Goal: Task Accomplishment & Management: Manage account settings

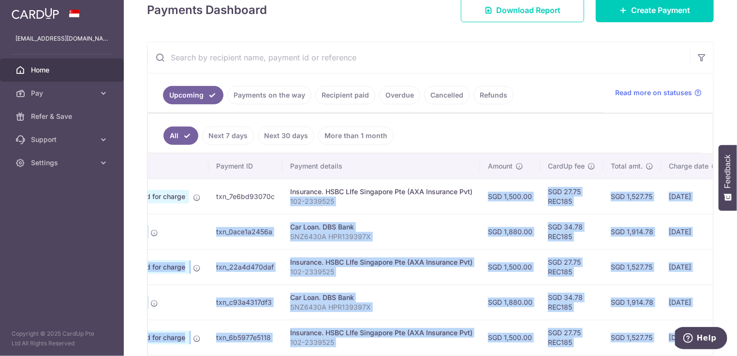
scroll to position [0, 205]
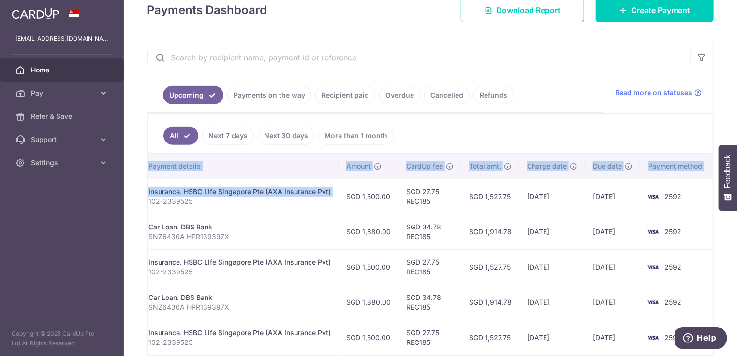
drag, startPoint x: 481, startPoint y: 197, endPoint x: 700, endPoint y: 194, distance: 218.6
click at [708, 194] on tr "Update payment Cancel payment Scheduled for charge txn_7e6bd93070c Insurance. H…" at bounding box center [328, 196] width 770 height 35
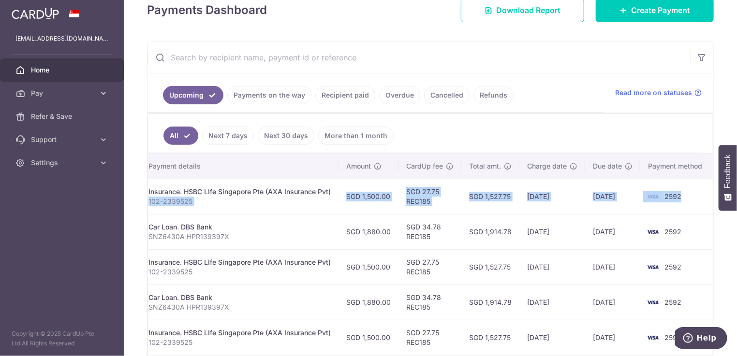
click at [597, 201] on td "[DATE]" at bounding box center [612, 196] width 55 height 35
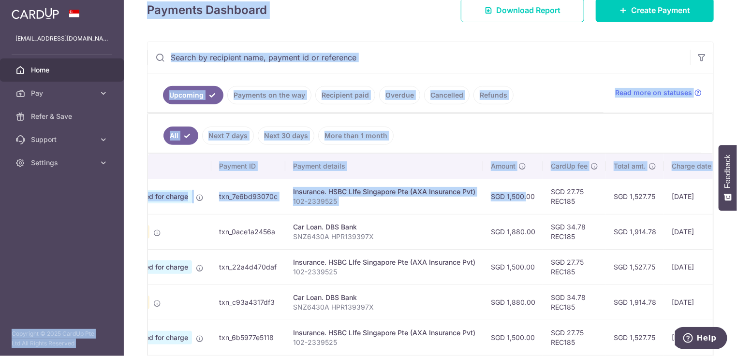
scroll to position [0, 0]
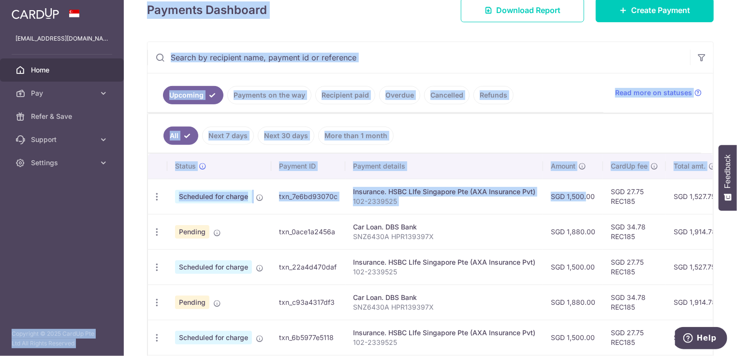
drag, startPoint x: 363, startPoint y: 201, endPoint x: 99, endPoint y: 202, distance: 264.0
click at [99, 202] on main "[EMAIL_ADDRESS][DOMAIN_NAME] Home Pay Payments Recipients Cards Refer & Save Su…" at bounding box center [368, 178] width 737 height 356
click at [157, 194] on icon "button" at bounding box center [157, 197] width 10 height 10
click at [204, 241] on span "Cancel payment" at bounding box center [208, 247] width 65 height 12
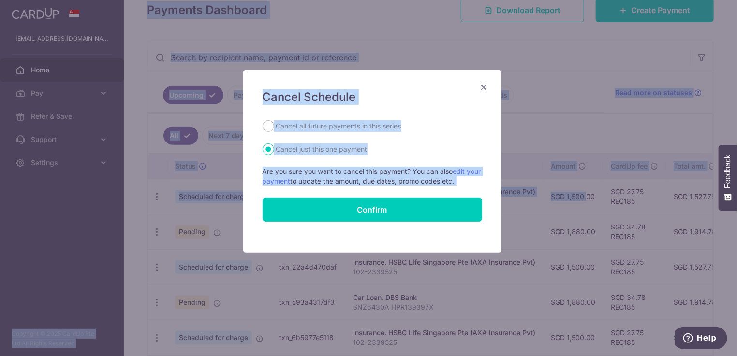
click at [332, 126] on label "Cancel all future payments in this series" at bounding box center [338, 126] width 125 height 12
click at [274, 126] on input "Cancel all future payments in this series" at bounding box center [269, 126] width 12 height 12
radio input "true"
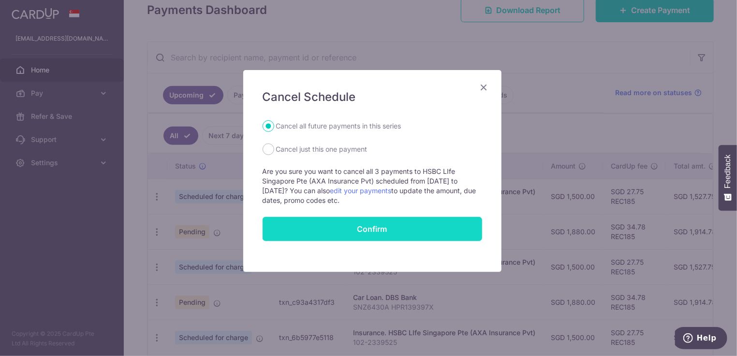
click at [372, 223] on button "Confirm" at bounding box center [373, 229] width 220 height 24
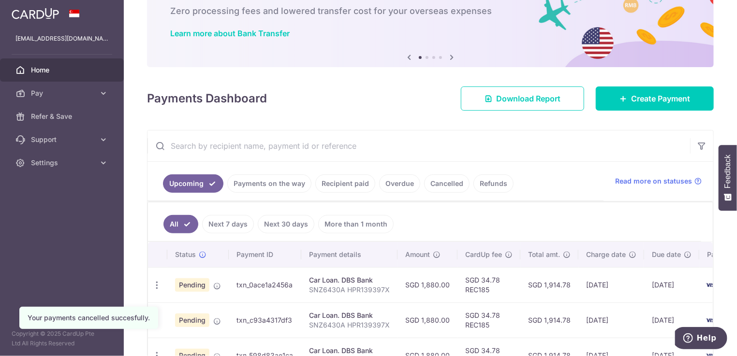
scroll to position [145, 0]
